Goal: Find specific page/section: Find specific page/section

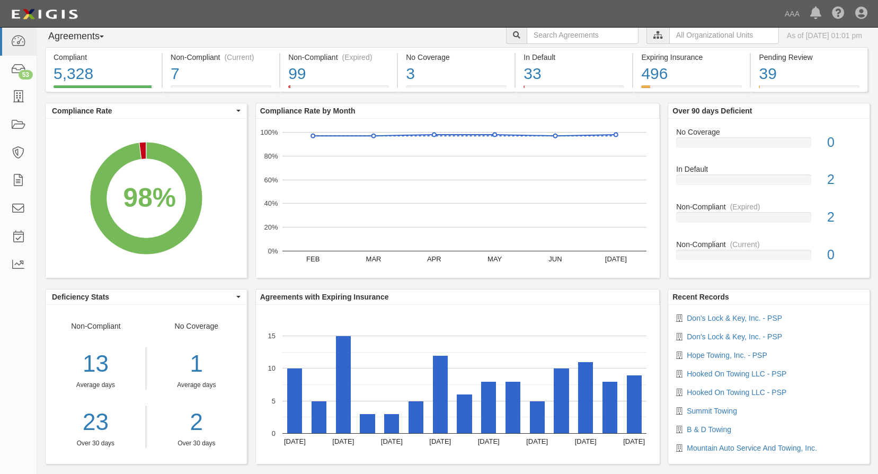
scroll to position [47, 0]
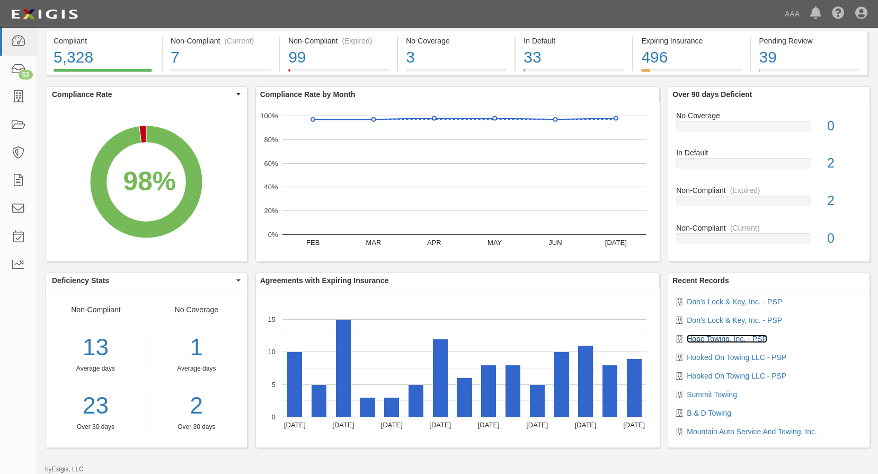
click at [728, 339] on link "Hope Towing, Inc. - PSP" at bounding box center [727, 338] width 80 height 8
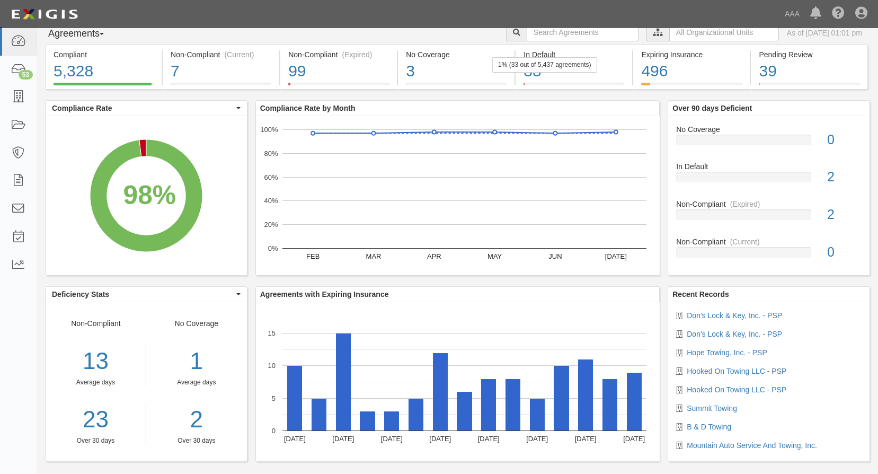
scroll to position [0, 0]
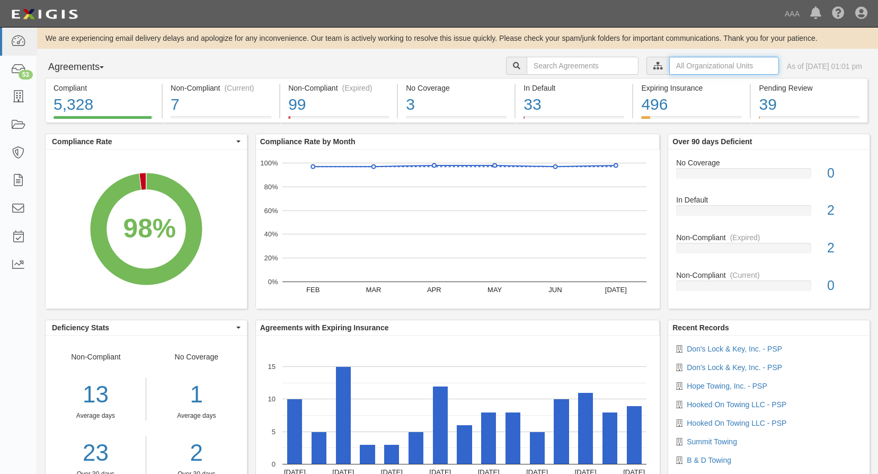
click at [669, 66] on input "text" at bounding box center [724, 66] width 110 height 18
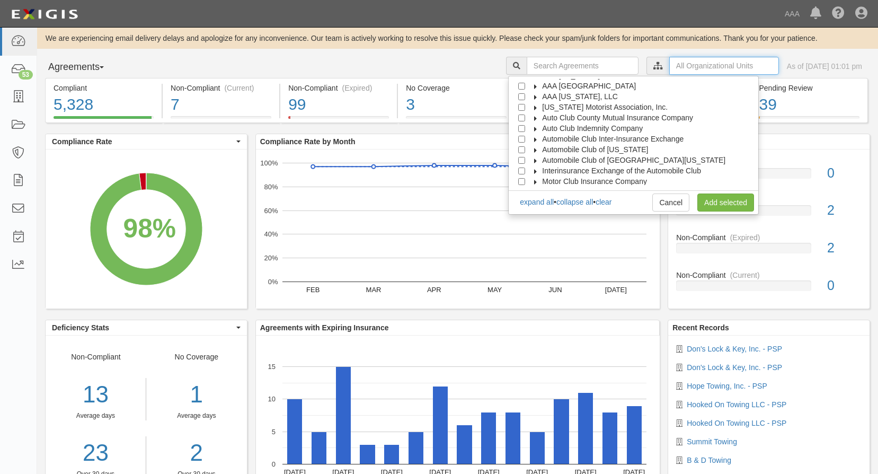
scroll to position [42, 0]
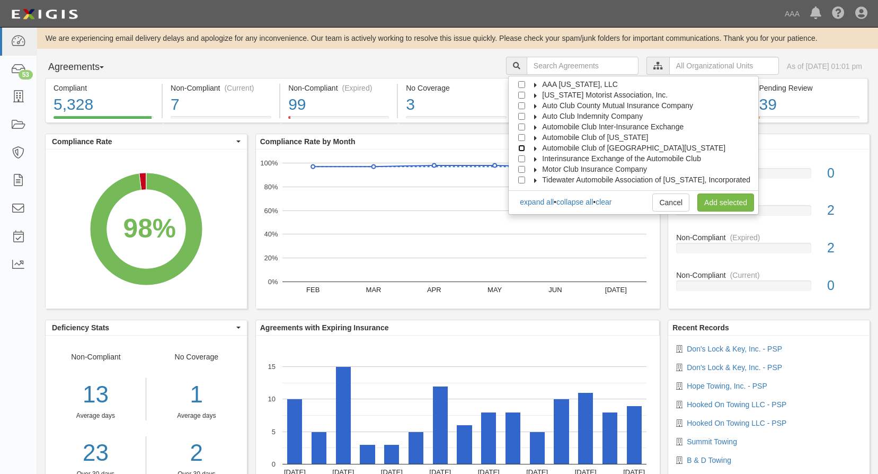
click at [525, 147] on input "Automobile Club of [GEOGRAPHIC_DATA][US_STATE]" at bounding box center [521, 148] width 7 height 7
checkbox input "true"
click at [737, 203] on link "Add selected" at bounding box center [726, 202] width 57 height 18
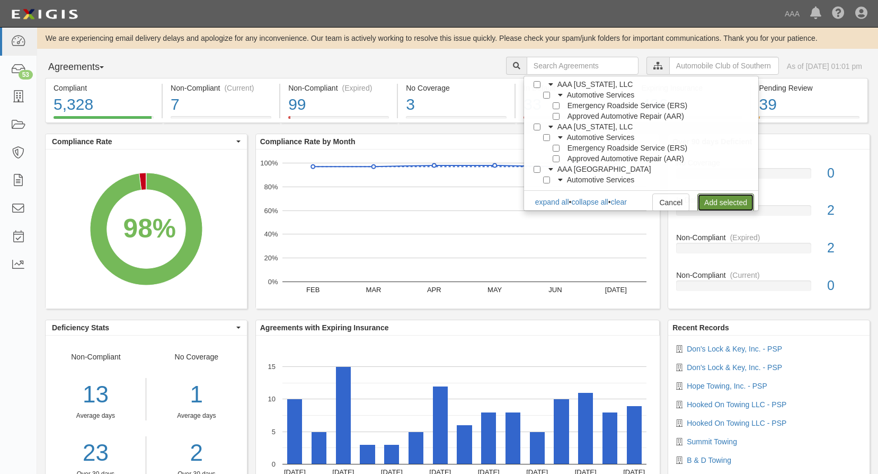
scroll to position [0, 0]
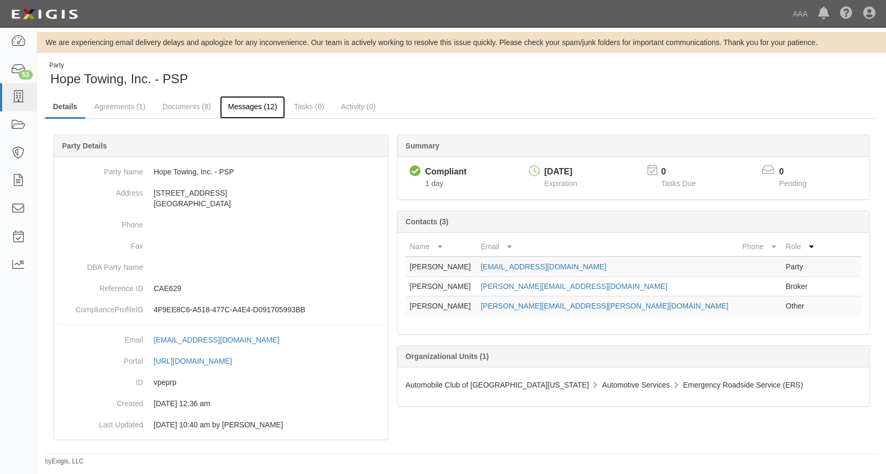
click at [245, 105] on link "Messages (12)" at bounding box center [252, 107] width 65 height 23
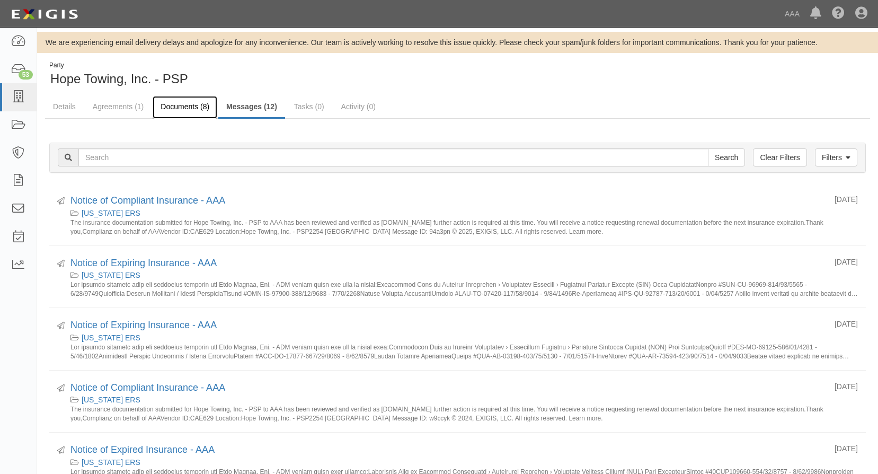
click at [187, 103] on link "Documents (8)" at bounding box center [185, 107] width 65 height 23
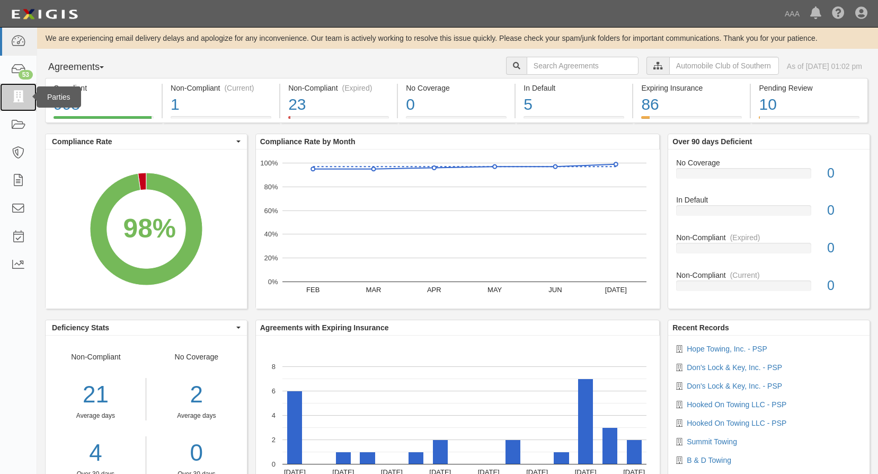
drag, startPoint x: 0, startPoint y: 0, endPoint x: 21, endPoint y: 97, distance: 99.3
click at [21, 97] on icon at bounding box center [18, 97] width 15 height 12
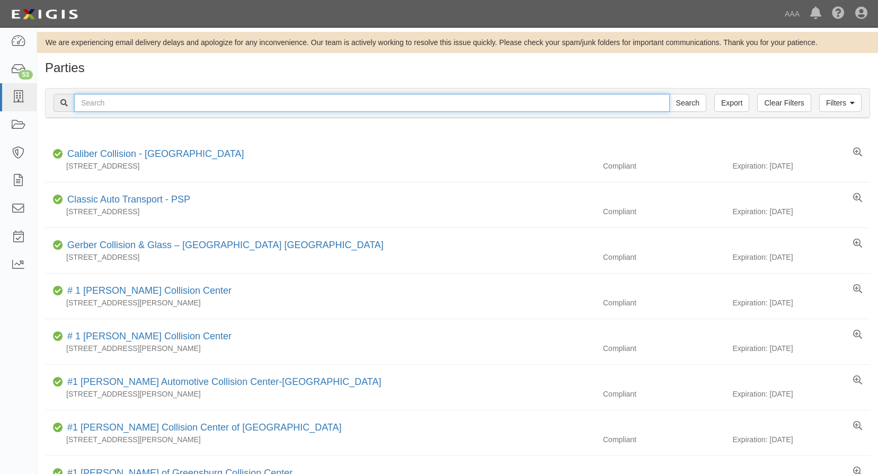
click at [133, 106] on input "text" at bounding box center [372, 103] width 596 height 18
type input "Quik Tow LLC"
click at [669, 94] on input "Search" at bounding box center [687, 103] width 37 height 18
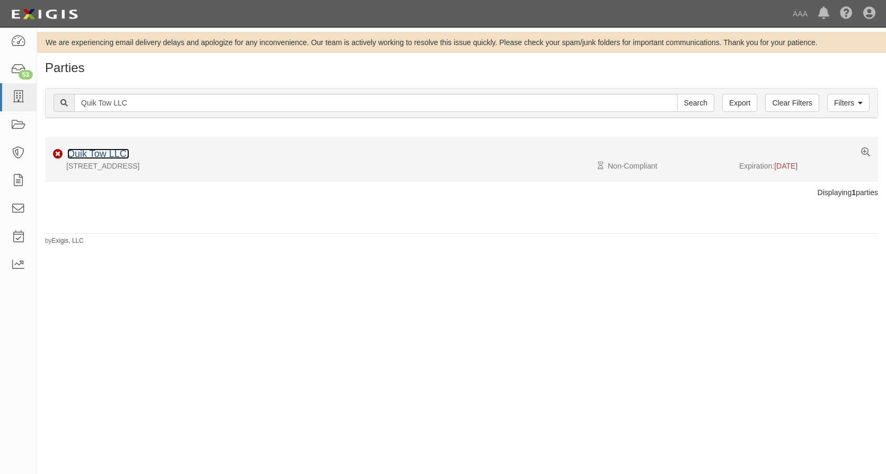
click at [118, 155] on link "Quik Tow LLC." at bounding box center [98, 153] width 62 height 11
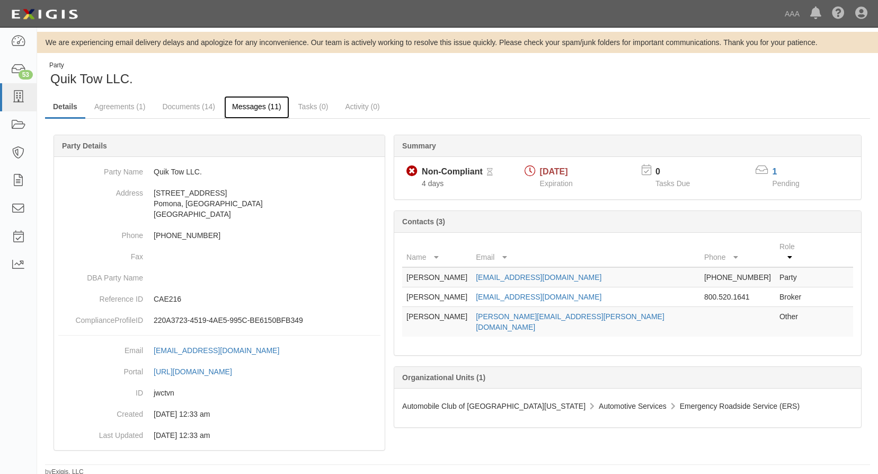
click at [260, 108] on link "Messages (11)" at bounding box center [256, 107] width 65 height 23
